Goal: Task Accomplishment & Management: Complete application form

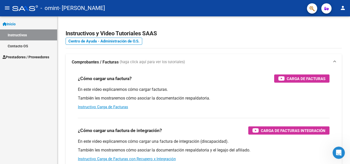
click at [20, 61] on link "Prestadores / Proveedores" at bounding box center [28, 56] width 57 height 11
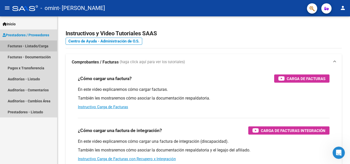
click at [25, 44] on link "Facturas - Listado/Carga" at bounding box center [28, 45] width 57 height 11
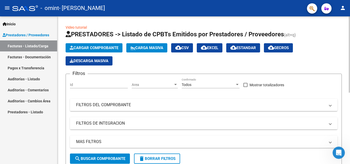
click at [130, 64] on div "Cargar Comprobante Carga Masiva cloud_download CSV cloud_download EXCEL cloud_d…" at bounding box center [204, 54] width 276 height 22
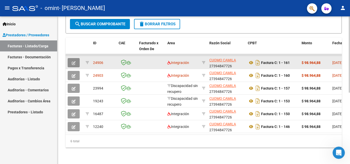
click at [76, 58] on button "button" at bounding box center [74, 62] width 12 height 9
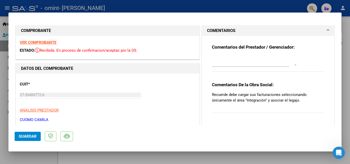
click at [346, 28] on div at bounding box center [175, 82] width 350 height 164
type input "$ 0,00"
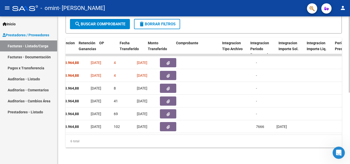
scroll to position [0, 483]
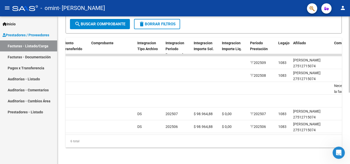
click at [262, 130] on datatable-body "24906 Integración [PERSON_NAME] 27394847726 Factura C: 1 - 161 $ 98.964,88 [DAT…" at bounding box center [204, 94] width 276 height 81
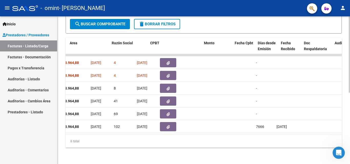
scroll to position [0, 0]
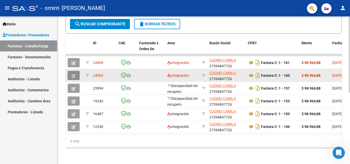
click at [72, 74] on icon "button" at bounding box center [74, 76] width 4 height 4
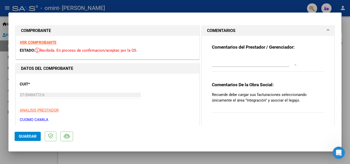
click at [218, 31] on h1 "COMENTARIOS" at bounding box center [221, 31] width 28 height 6
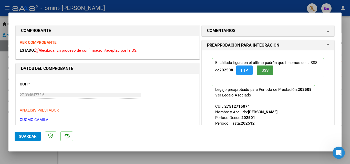
click at [264, 71] on span "SSS" at bounding box center [264, 70] width 7 height 5
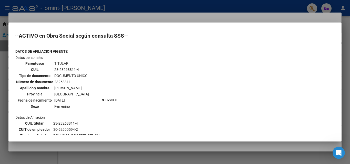
click at [294, 18] on div at bounding box center [175, 82] width 350 height 164
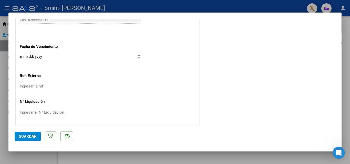
scroll to position [332, 0]
click at [346, 29] on div at bounding box center [175, 82] width 350 height 164
type input "$ 0,00"
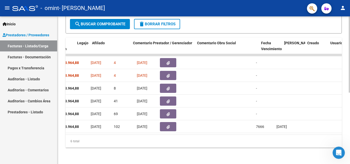
scroll to position [0, 803]
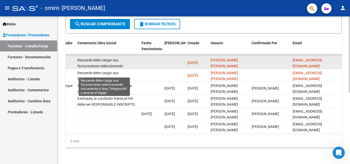
click at [113, 58] on span "Recuerde debe cargar sus facturaciones seleccionando únicamente el área "Integr…" at bounding box center [103, 69] width 53 height 22
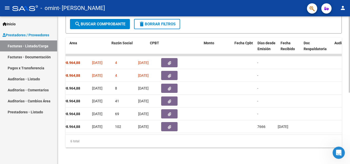
scroll to position [0, 0]
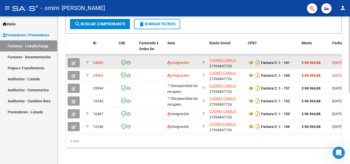
click at [77, 58] on button "button" at bounding box center [74, 62] width 12 height 9
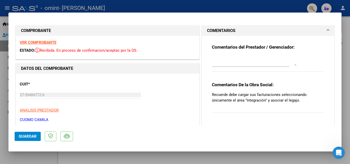
click at [77, 57] on div "VER COMPROBANTE ESTADO: Recibida. En proceso de confirmacion/aceptac por la OS." at bounding box center [107, 47] width 183 height 23
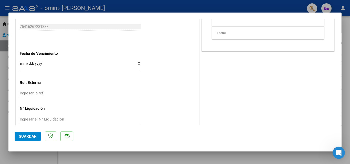
scroll to position [332, 0]
